Goal: Information Seeking & Learning: Learn about a topic

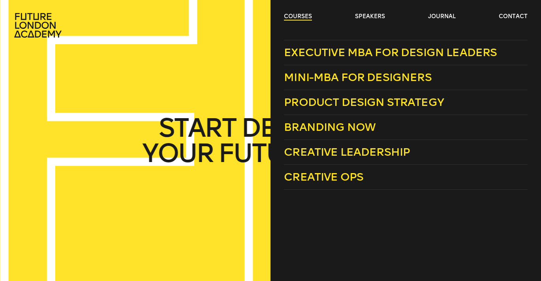
click at [290, 17] on link "courses" at bounding box center [298, 17] width 28 height 8
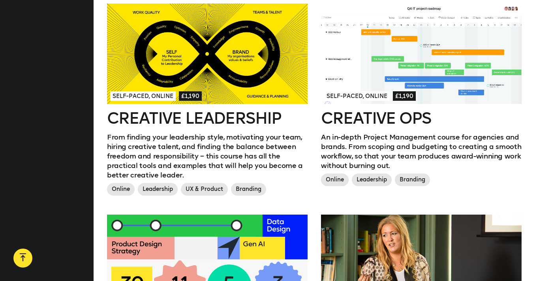
scroll to position [695, 0]
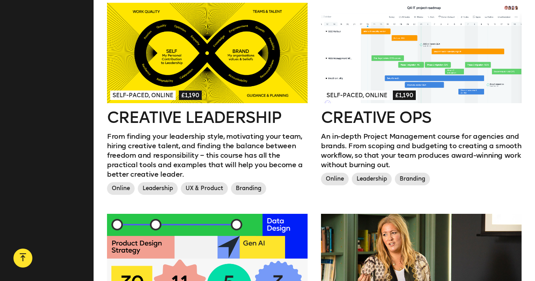
click at [349, 115] on h2 "Creative Ops" at bounding box center [421, 117] width 201 height 16
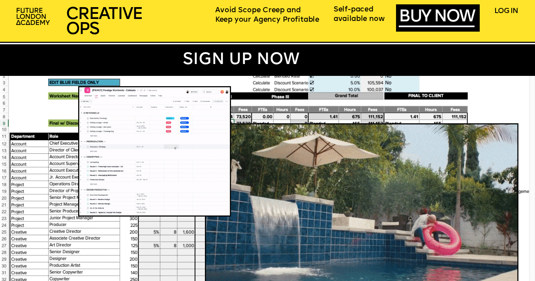
scroll to position [505, 0]
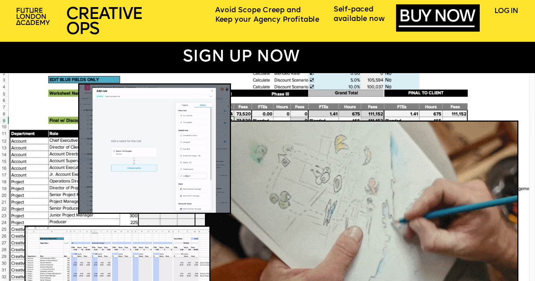
click at [482, 102] on img at bounding box center [268, 207] width 536 height 273
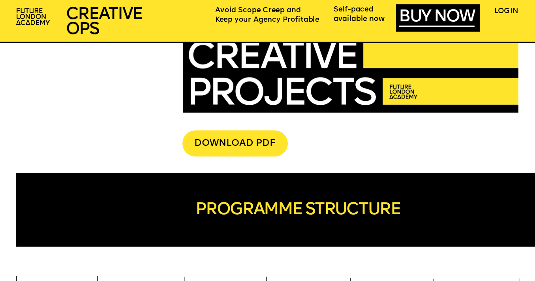
scroll to position [1980, 0]
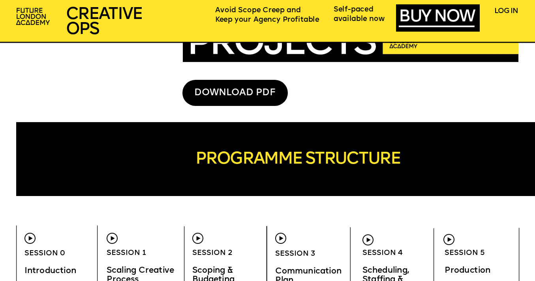
click at [226, 91] on div "DOWNLOAD PDF" at bounding box center [234, 93] width 105 height 26
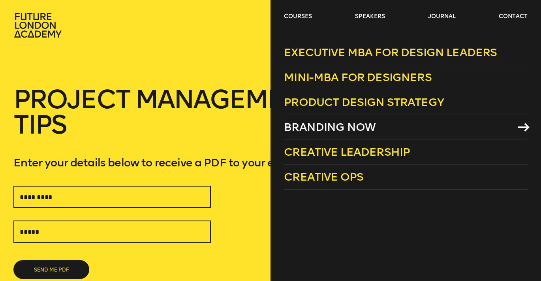
click at [311, 127] on span "Branding Now" at bounding box center [330, 126] width 92 height 13
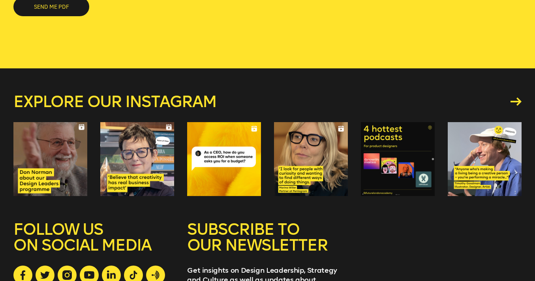
scroll to position [325, 0]
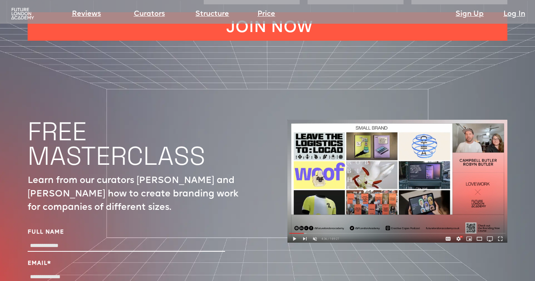
scroll to position [2521, 0]
